Goal: Transaction & Acquisition: Purchase product/service

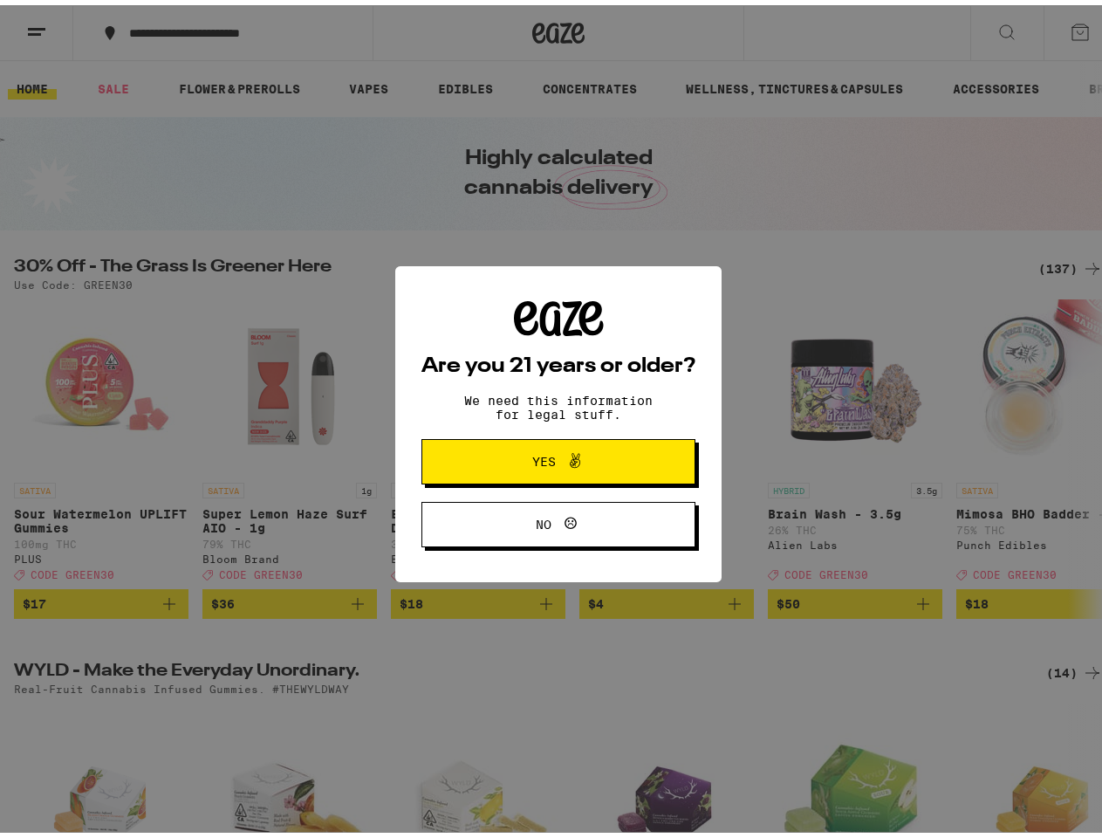
click at [551, 419] on div "Are you 21 years or older? We need this information for legal stuff. Yes No" at bounding box center [559, 419] width 274 height 247
click at [556, 459] on span at bounding box center [571, 456] width 30 height 23
